Goal: Obtain resource: Download file/media

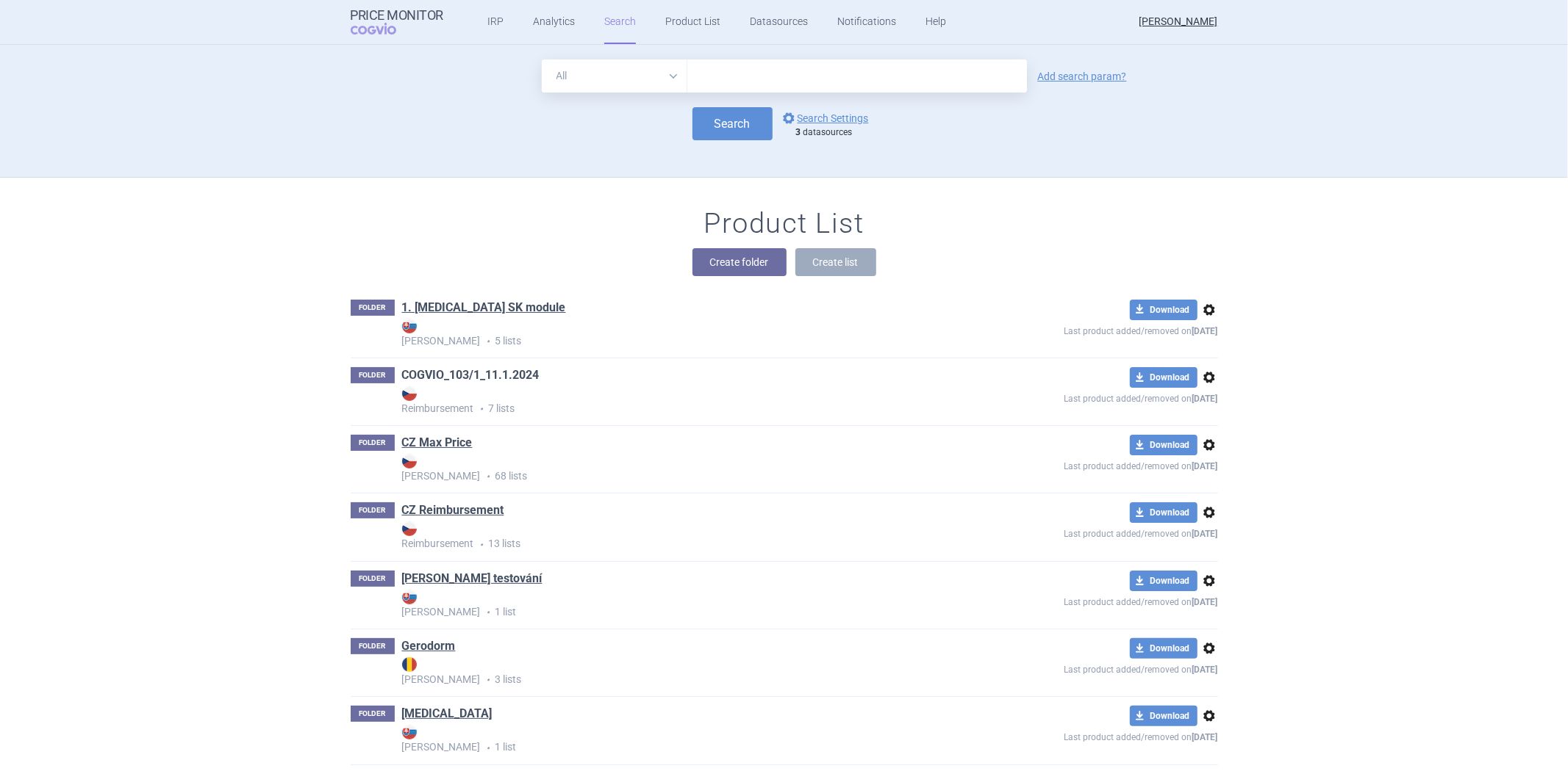
click at [469, 367] on link "COGVIO_103/1_11.1.2024" at bounding box center [470, 375] width 137 height 16
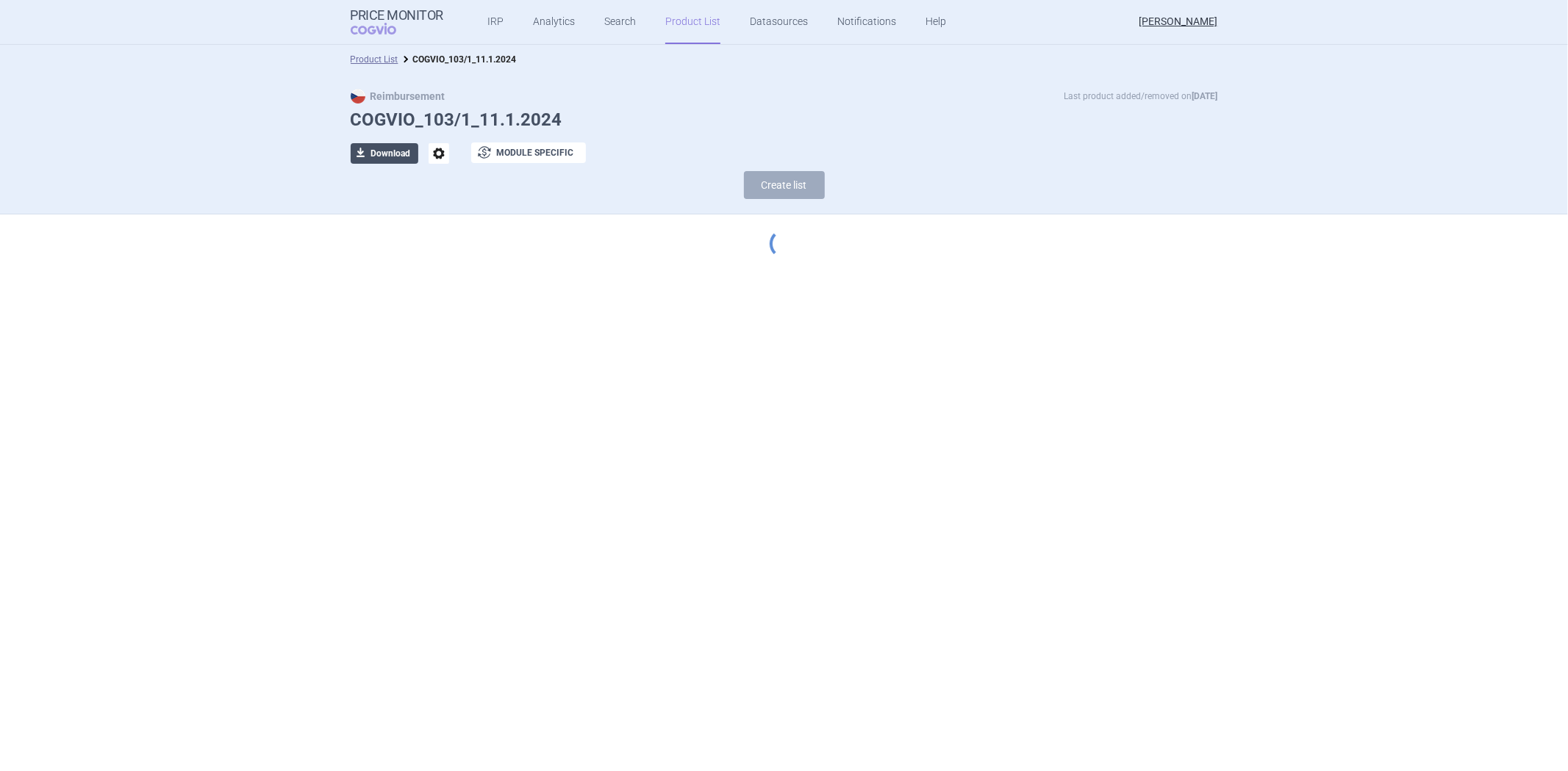
select select "[DATE]"
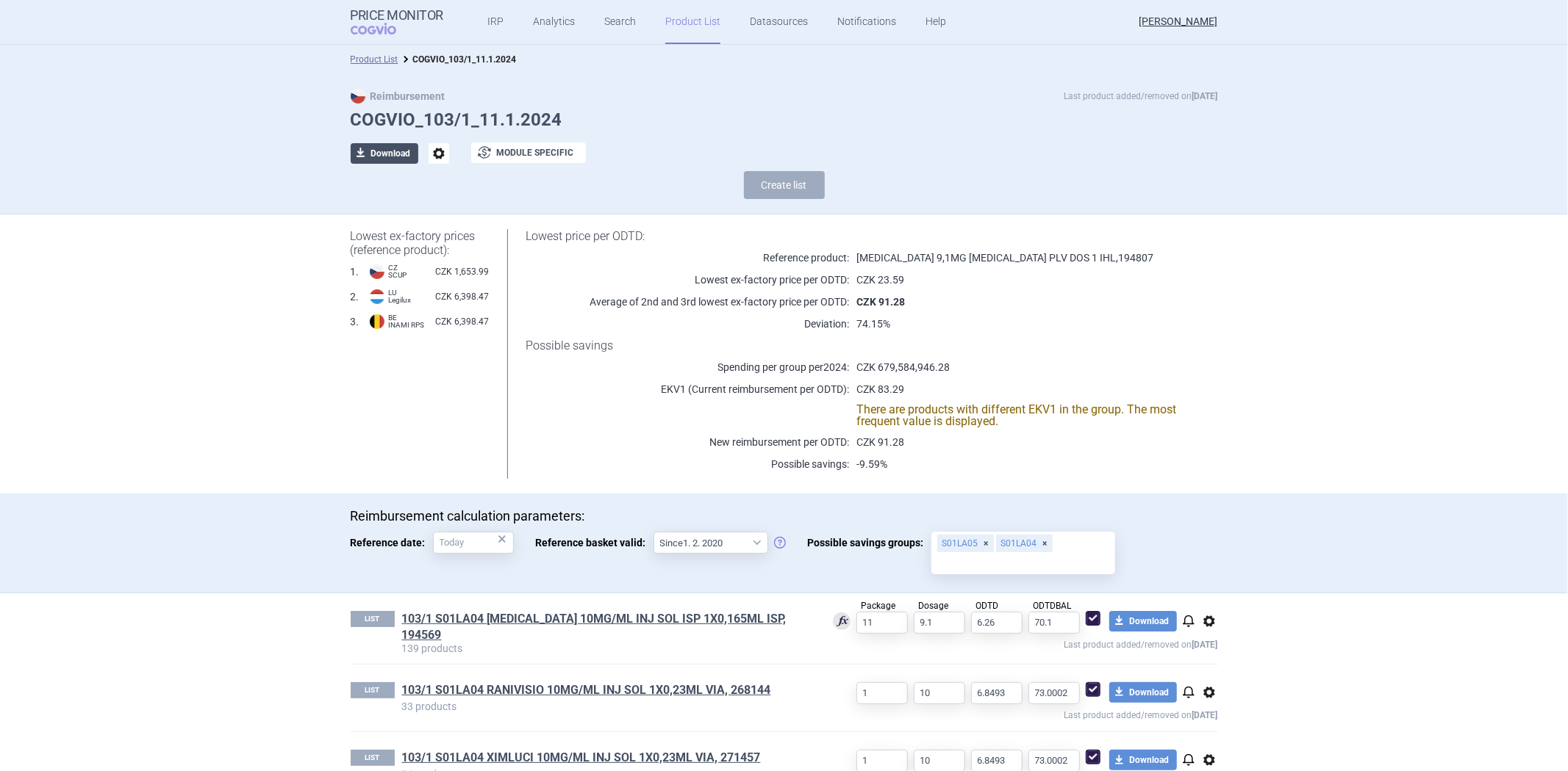
click at [399, 156] on button "download Download" at bounding box center [384, 154] width 67 height 21
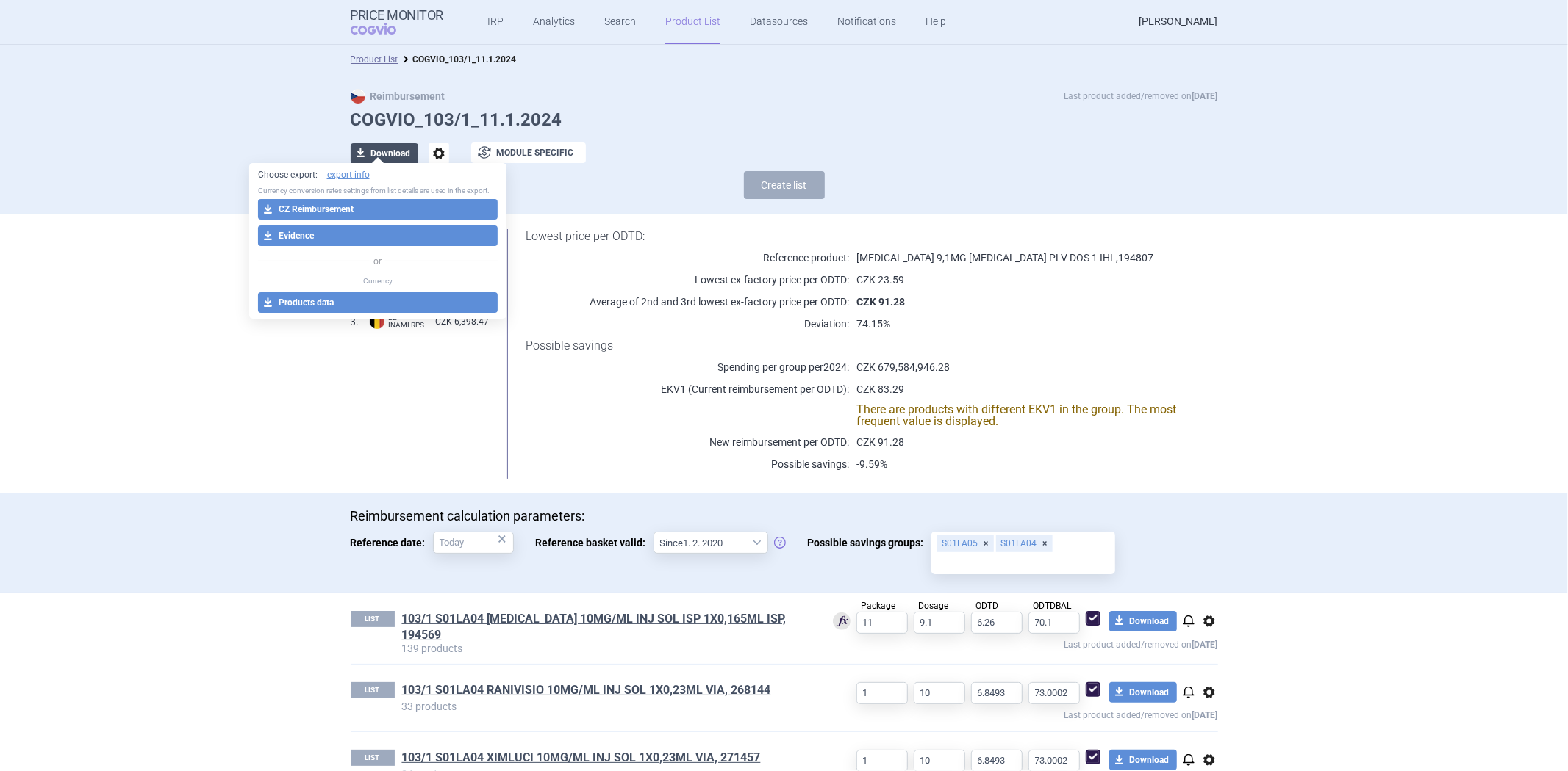
select select "EUR"
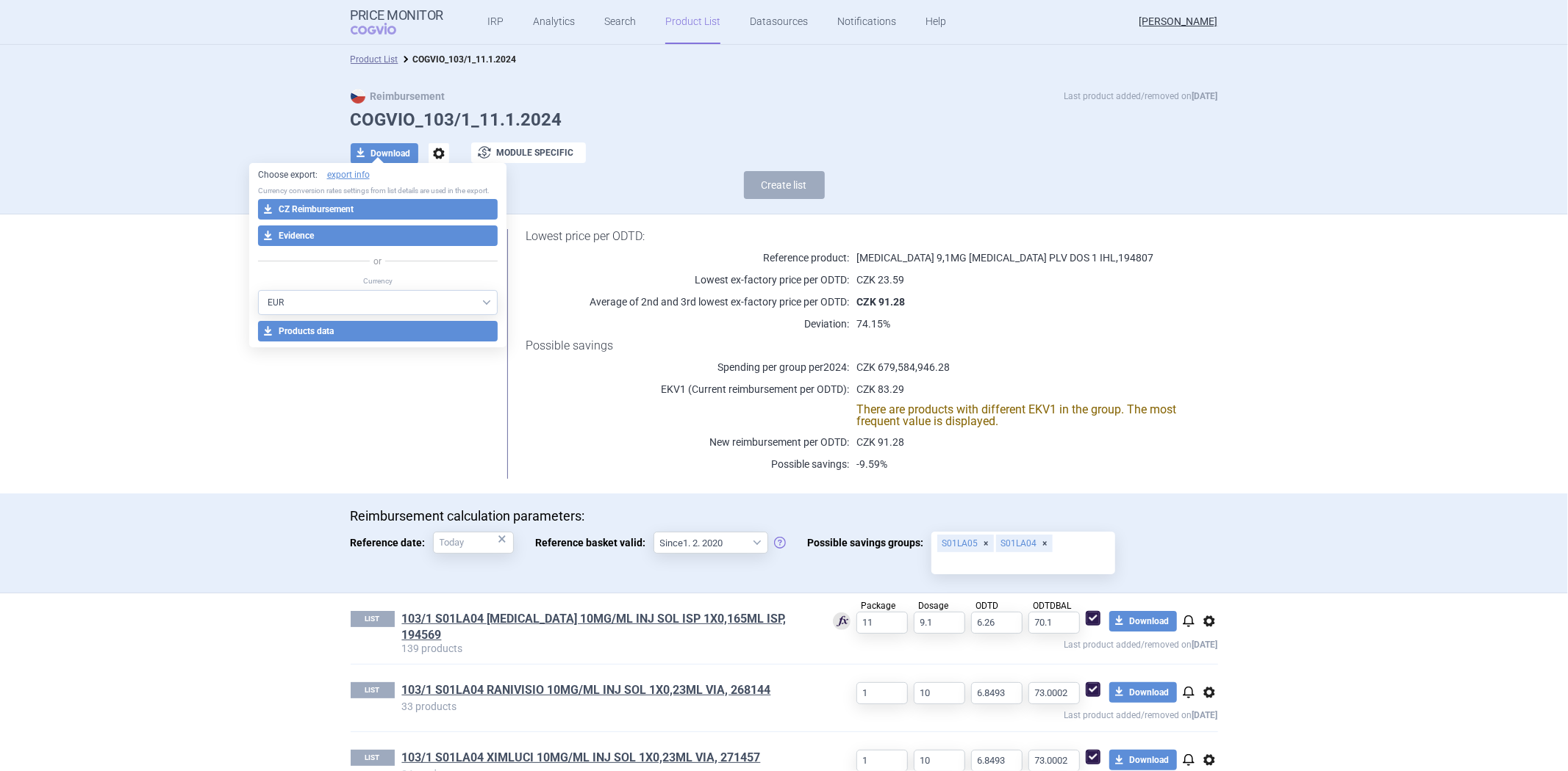
click at [1150, 194] on div "Create list" at bounding box center [784, 188] width 867 height 35
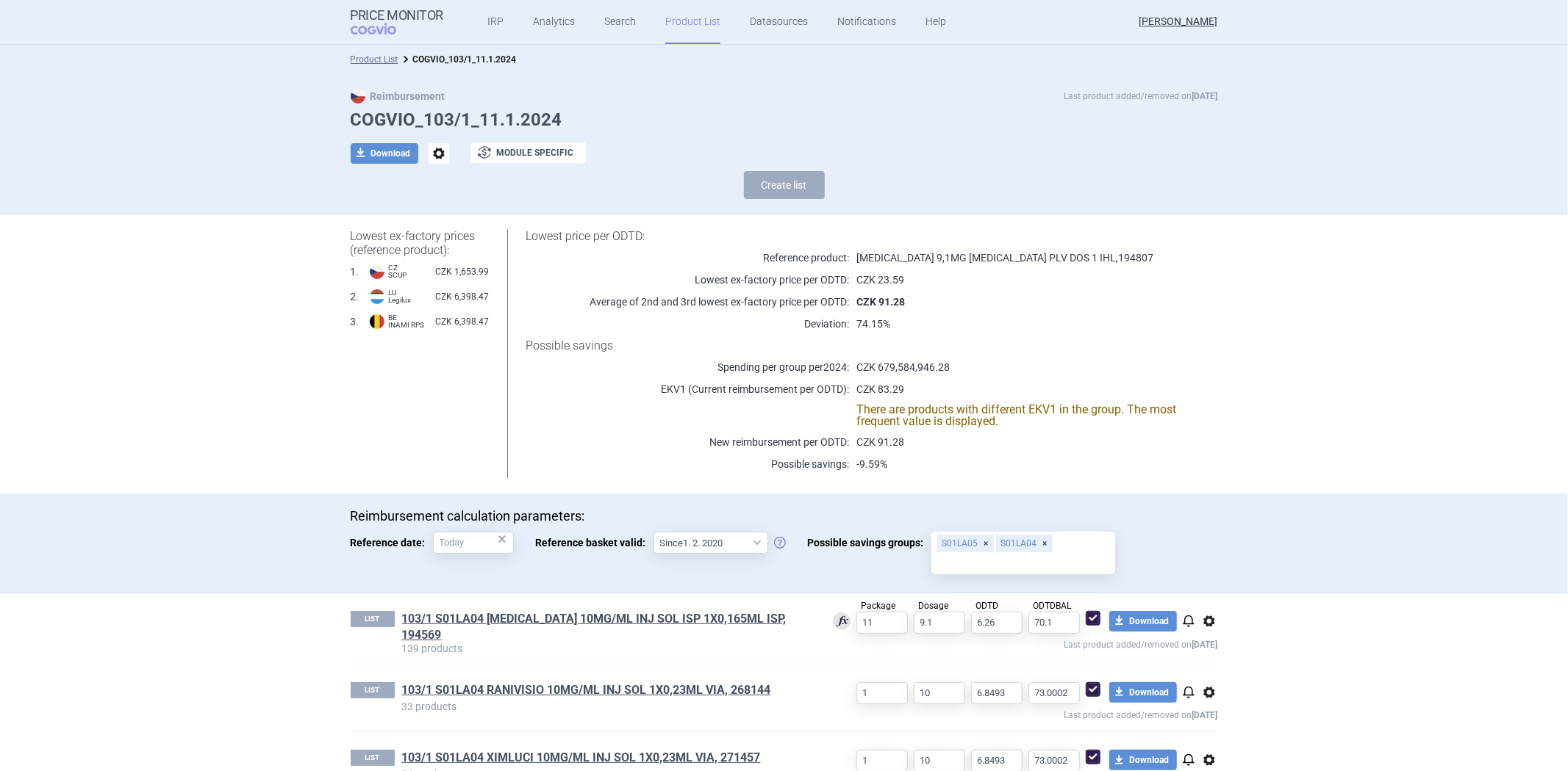
click at [1137, 269] on div "Lowest price per ODTD: Reference product: [MEDICAL_DATA] 9,1MG [MEDICAL_DATA] P…" at bounding box center [853, 354] width 728 height 250
click at [1004, 266] on div "Lowest price per ODTD: Reference product: [MEDICAL_DATA] 9,1MG [MEDICAL_DATA] P…" at bounding box center [853, 354] width 728 height 250
click at [1004, 254] on p "[MEDICAL_DATA] 9,1MG [MEDICAL_DATA] PLV DOS 1 IHL , 194807" at bounding box center [1015, 257] width 331 height 15
click at [998, 235] on h1 "Lowest price per ODTD:" at bounding box center [853, 236] width 655 height 14
click at [342, 406] on div "Lowest ex-factory prices (reference product): 1 . CZ SCUP CZK 1,653.99 2 . [PER…" at bounding box center [784, 354] width 926 height 279
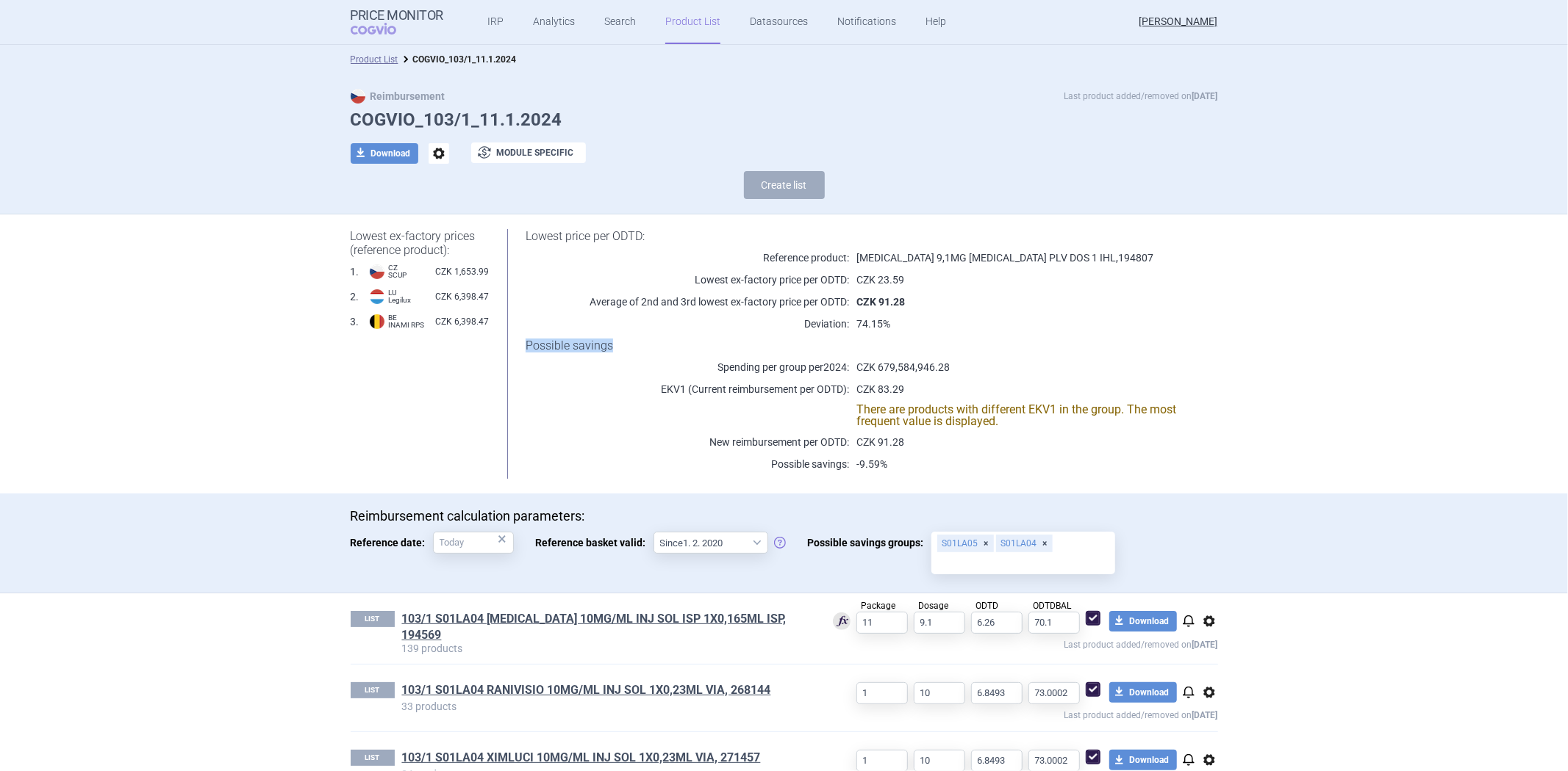
drag, startPoint x: 605, startPoint y: 349, endPoint x: 509, endPoint y: 349, distance: 96.0
click at [509, 349] on div "Lowest price per ODTD: Reference product: [MEDICAL_DATA] 9,1MG [MEDICAL_DATA] P…" at bounding box center [853, 354] width 728 height 250
copy h1 "Possible savings"
